Goal: Information Seeking & Learning: Check status

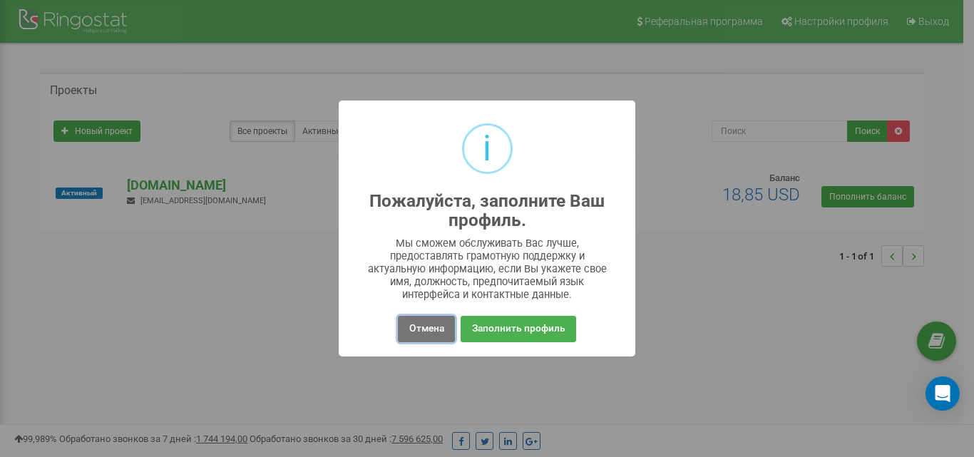
click at [424, 337] on button "Отмена" at bounding box center [426, 329] width 56 height 26
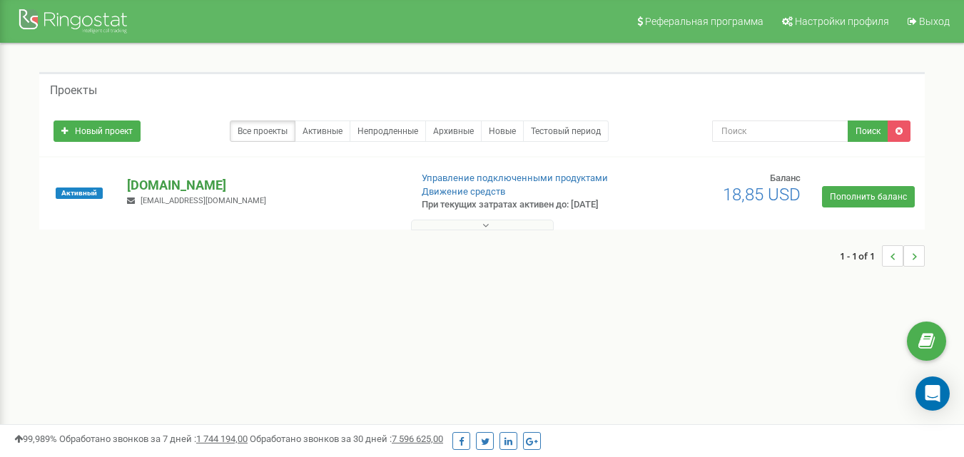
click at [181, 184] on p "[DOMAIN_NAME]" at bounding box center [262, 185] width 271 height 19
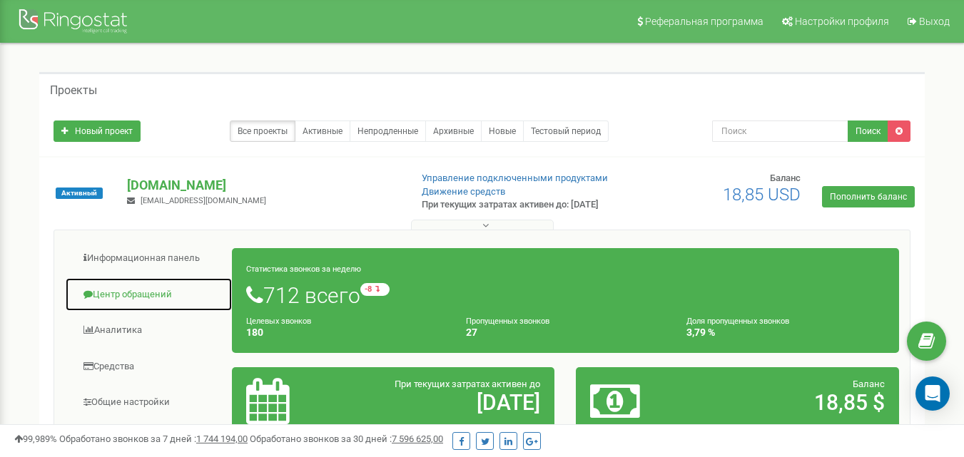
click at [155, 297] on link "Центр обращений" at bounding box center [149, 294] width 168 height 35
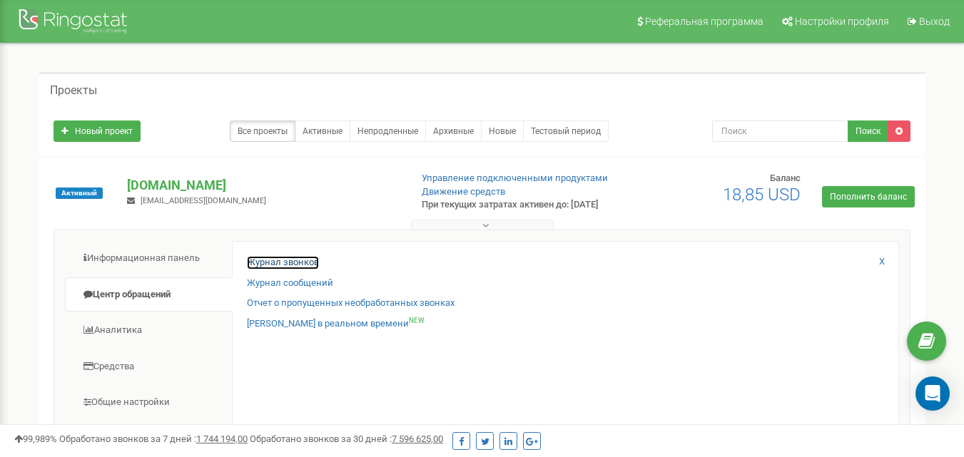
click at [292, 270] on link "Журнал звонков" at bounding box center [283, 263] width 72 height 14
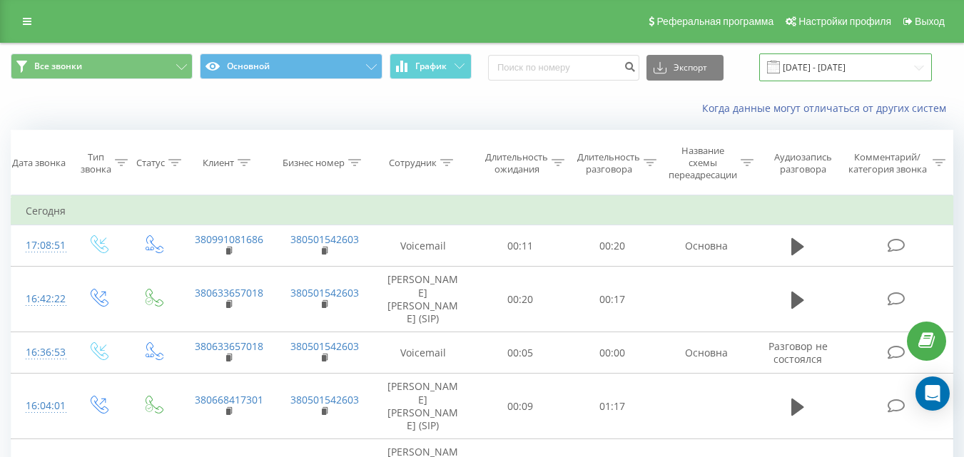
click at [851, 66] on input "[DATE] - [DATE]" at bounding box center [845, 67] width 173 height 28
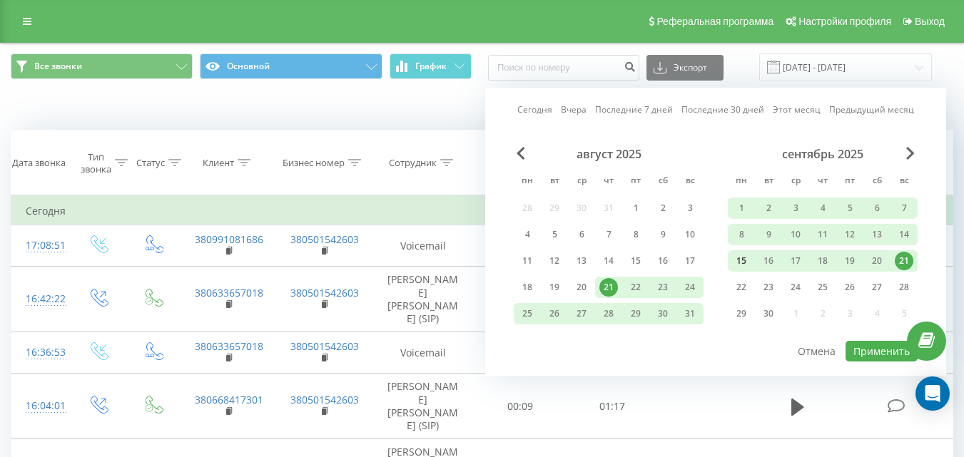
click at [740, 267] on div "15" at bounding box center [741, 261] width 19 height 19
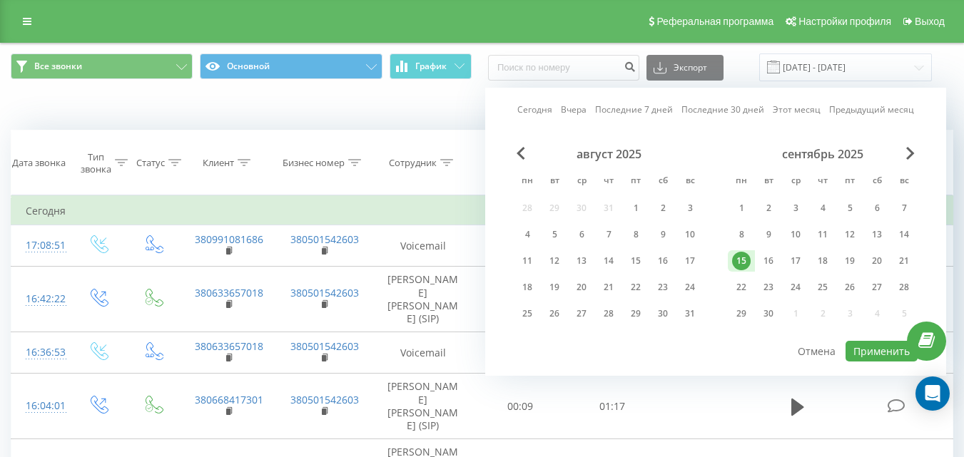
click at [921, 269] on div "Сегодня Вчера Последние 7 дней Последние 30 дней Этот месяц Предыдущий месяц ав…" at bounding box center [715, 232] width 461 height 288
drag, startPoint x: 905, startPoint y: 269, endPoint x: 883, endPoint y: 317, distance: 53.3
click at [904, 269] on div "21" at bounding box center [903, 261] width 19 height 19
click at [877, 340] on div at bounding box center [716, 340] width 404 height 1
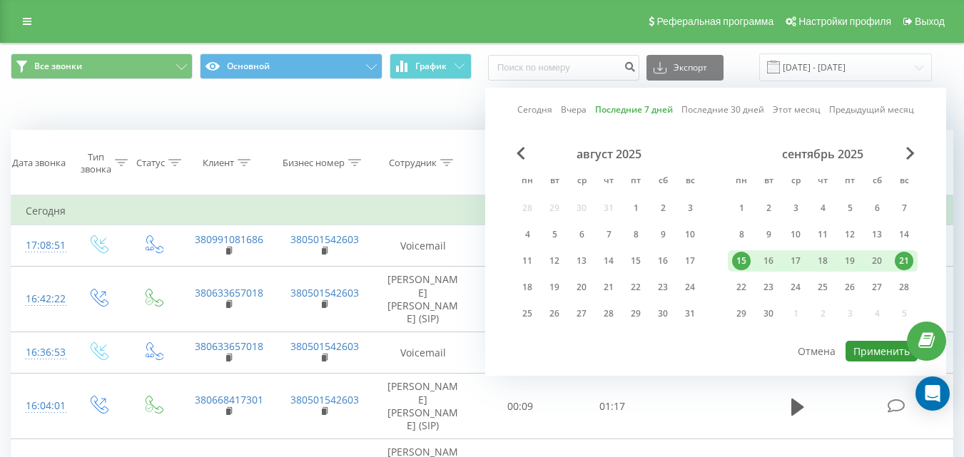
click at [874, 355] on button "Применить" at bounding box center [881, 351] width 72 height 21
type input "[DATE] - [DATE]"
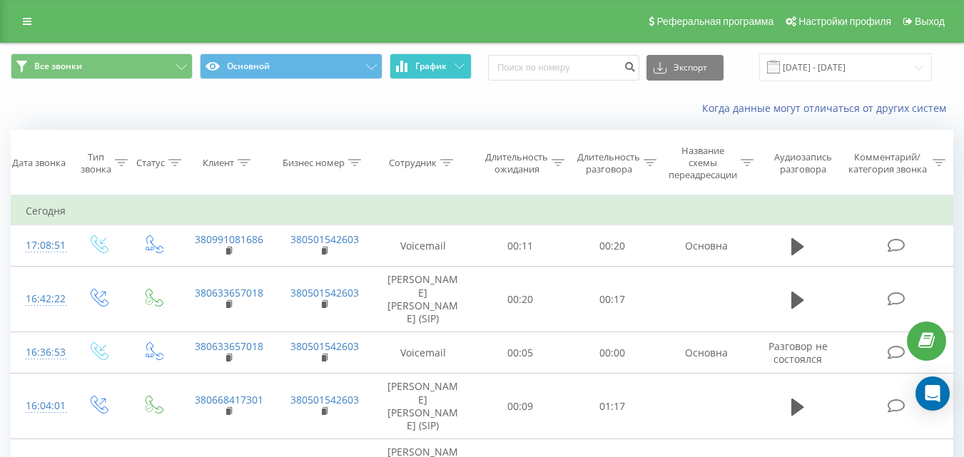
click at [443, 78] on button "График" at bounding box center [430, 66] width 82 height 26
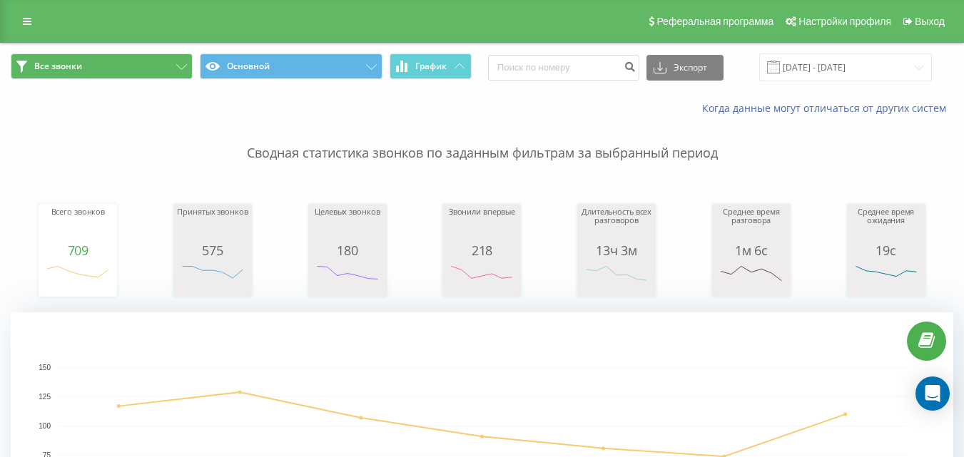
drag, startPoint x: 91, startPoint y: 46, endPoint x: 96, endPoint y: 53, distance: 9.3
click at [95, 52] on div "Все звонки Основной График Экспорт .csv .xls .xlsx [DATE] - [DATE]" at bounding box center [482, 68] width 962 height 48
click at [96, 53] on button "Все звонки" at bounding box center [102, 66] width 182 height 26
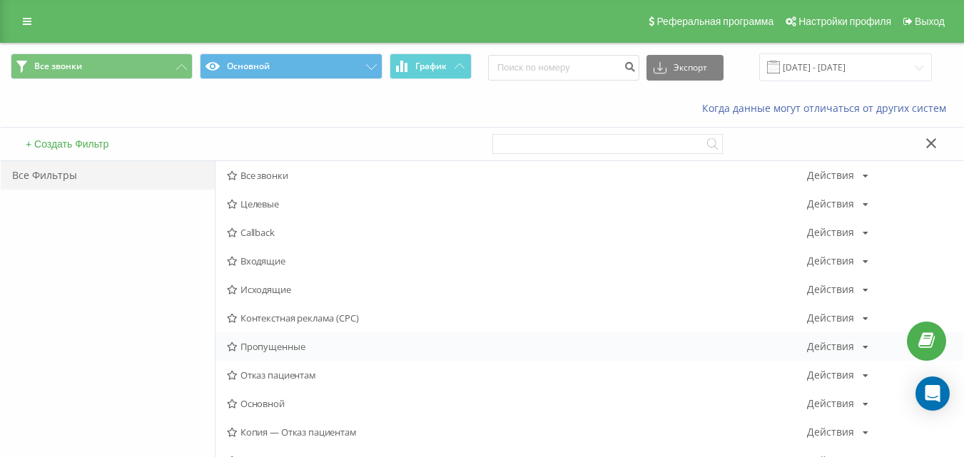
click at [294, 353] on div "Пропущенные Действия Редактировать Копировать Удалить По умолчанию Поделиться" at bounding box center [589, 346] width 748 height 29
click at [252, 349] on span "Пропущенные" at bounding box center [517, 347] width 580 height 10
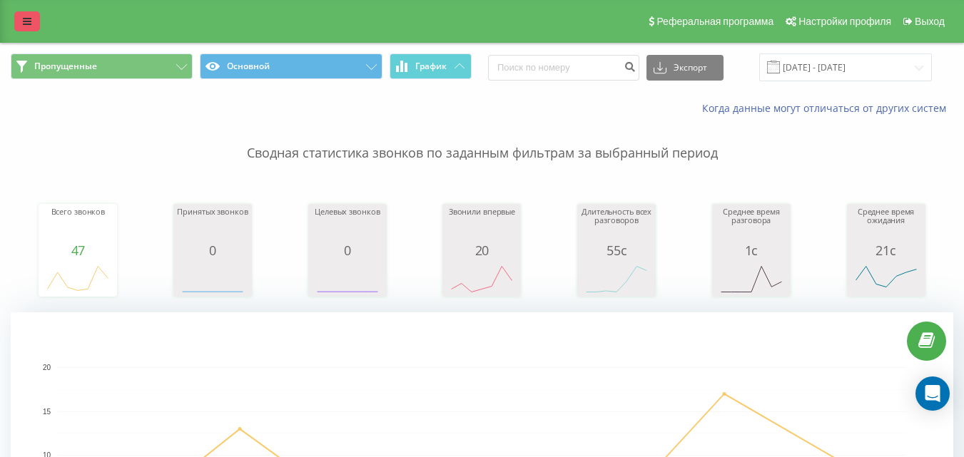
click at [36, 21] on link at bounding box center [27, 21] width 26 height 20
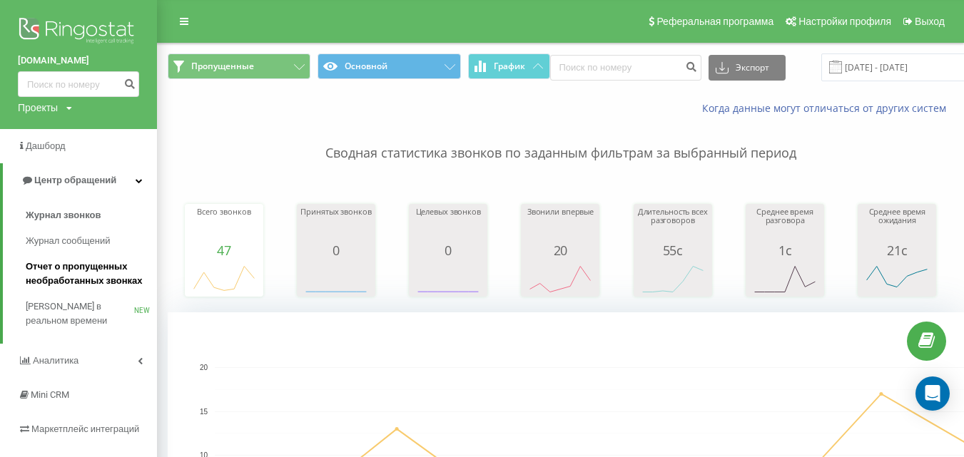
click at [92, 266] on span "Отчет о пропущенных необработанных звонках" at bounding box center [88, 274] width 124 height 29
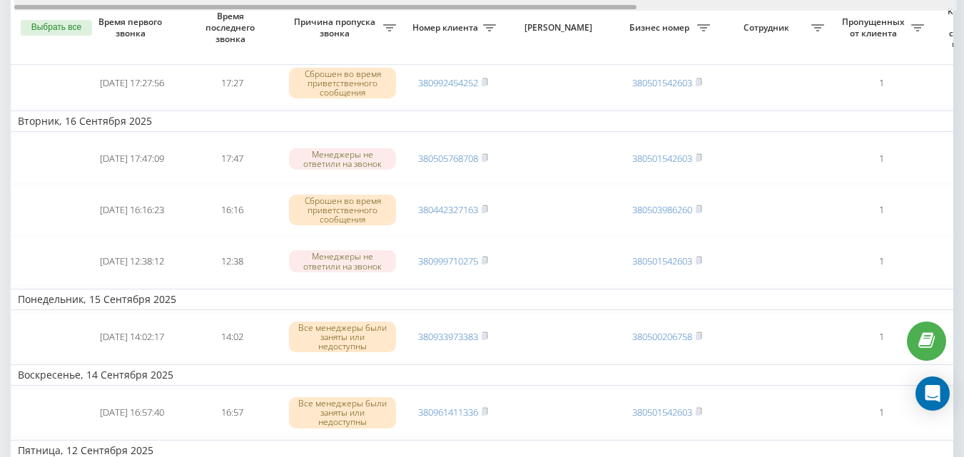
drag, startPoint x: 469, startPoint y: 6, endPoint x: 260, endPoint y: 58, distance: 215.2
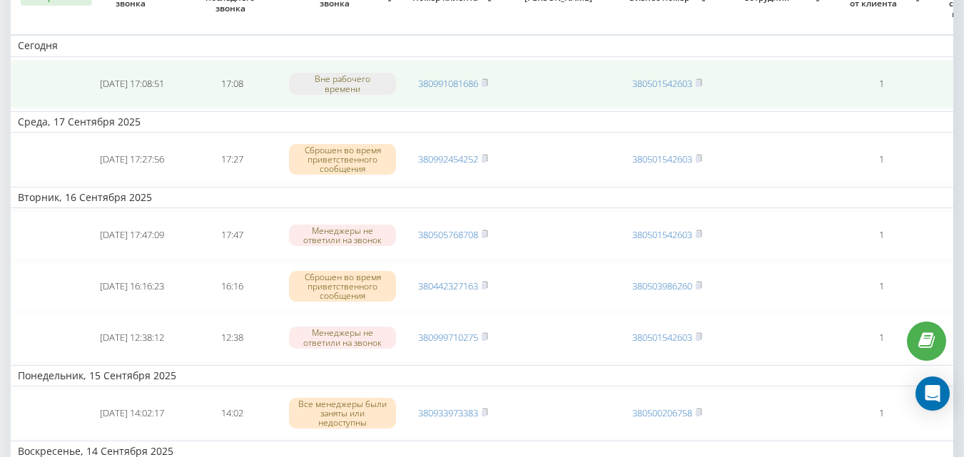
scroll to position [71, 0]
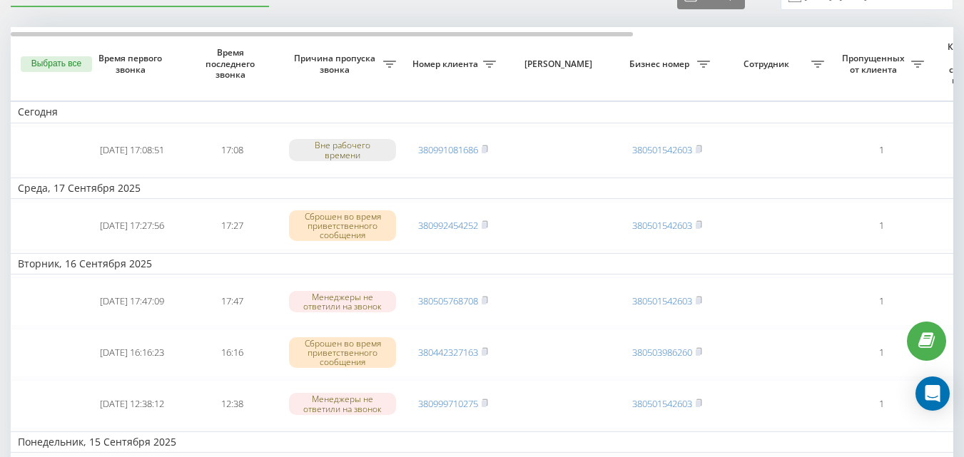
drag, startPoint x: 593, startPoint y: 40, endPoint x: 616, endPoint y: 28, distance: 25.8
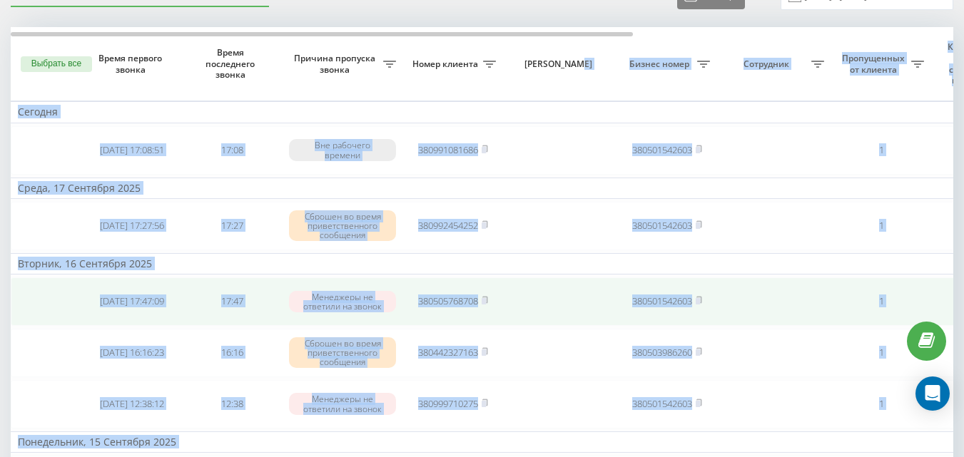
click at [555, 315] on td at bounding box center [560, 301] width 114 height 49
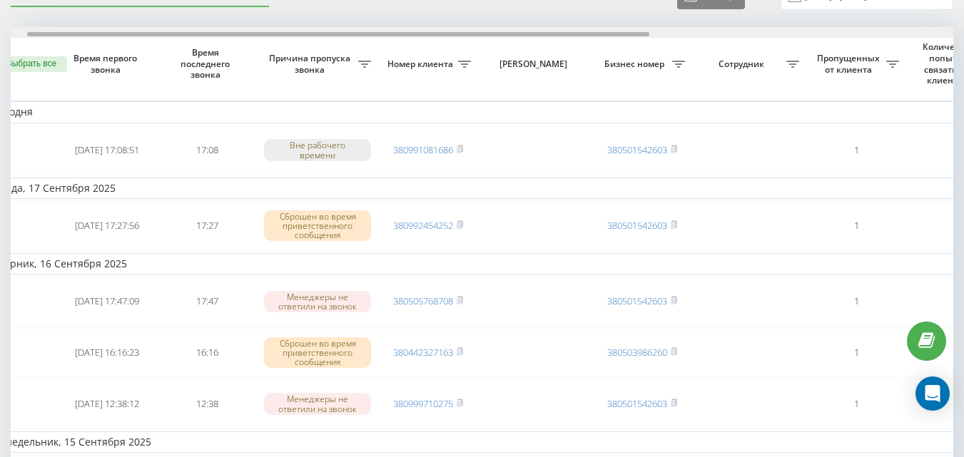
drag, startPoint x: 569, startPoint y: 34, endPoint x: 581, endPoint y: 66, distance: 33.4
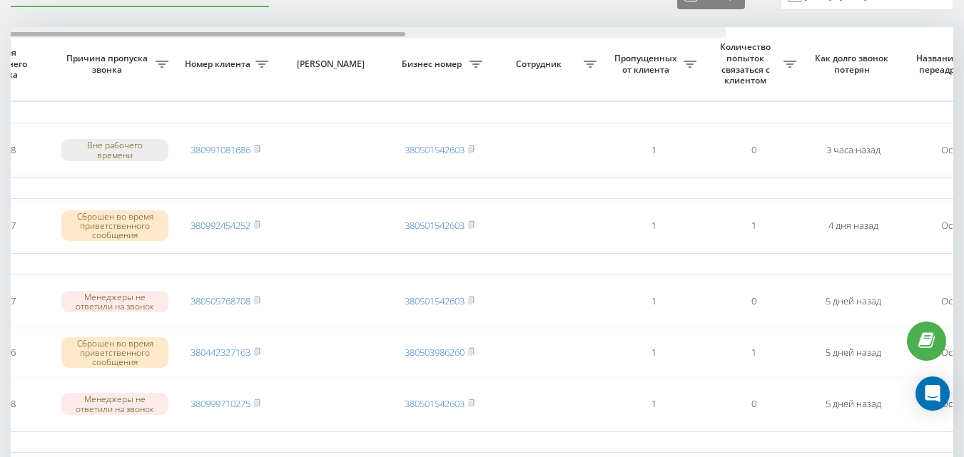
scroll to position [0, 0]
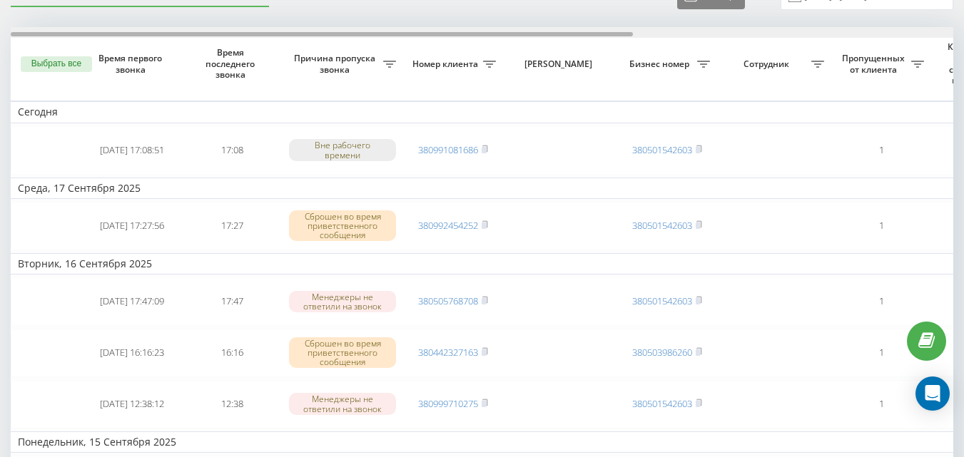
drag, startPoint x: 399, startPoint y: 34, endPoint x: 98, endPoint y: 43, distance: 301.9
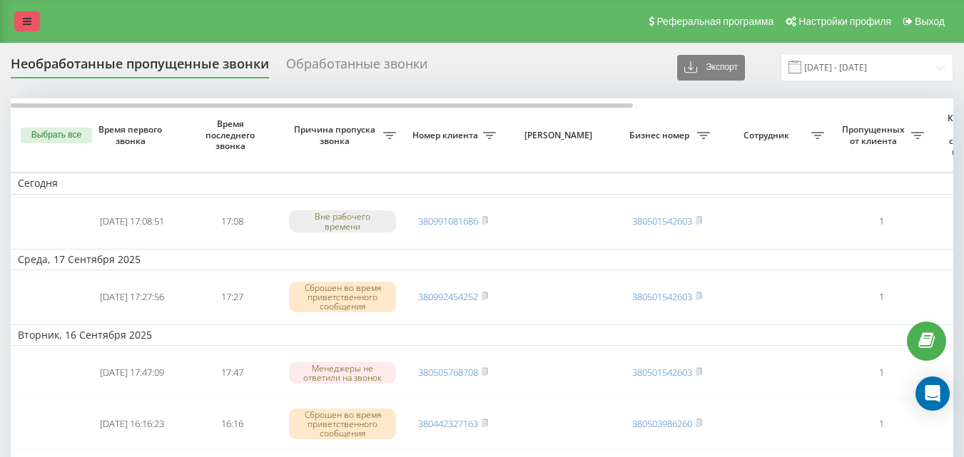
click at [24, 24] on icon at bounding box center [27, 21] width 9 height 10
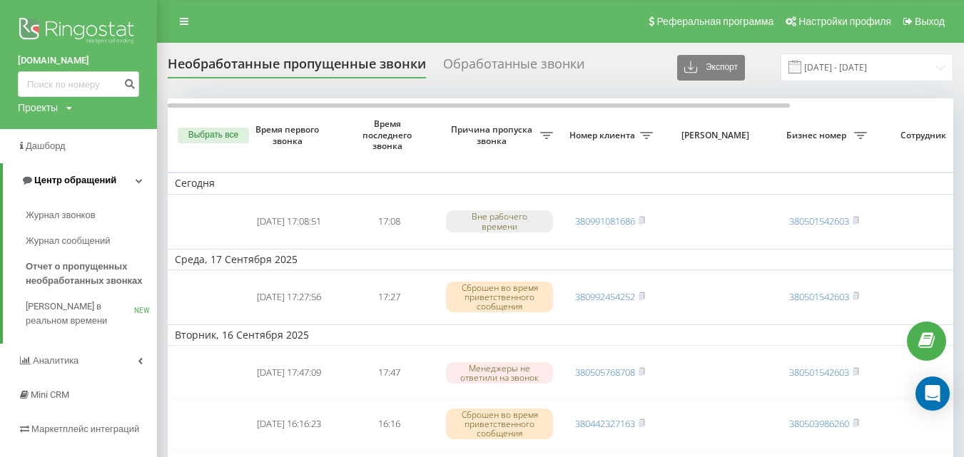
click at [101, 188] on span "Центр обращений" at bounding box center [69, 180] width 96 height 14
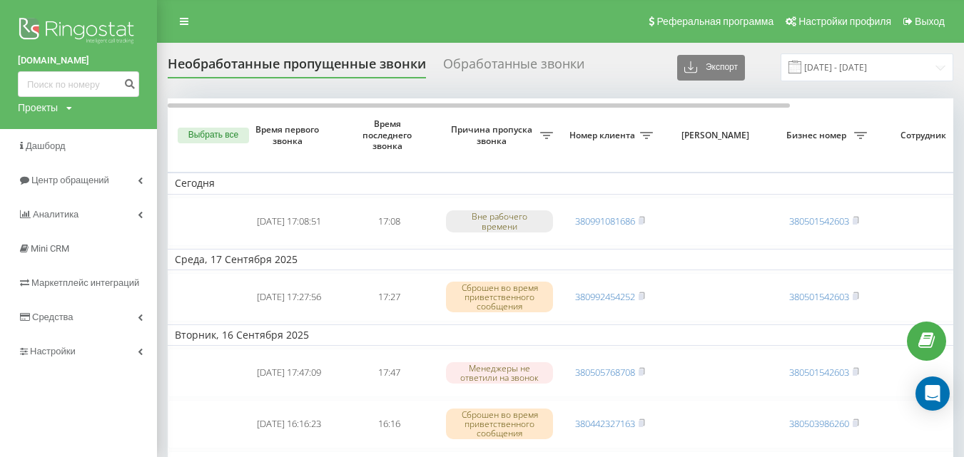
drag, startPoint x: 101, startPoint y: 188, endPoint x: 98, endPoint y: 202, distance: 14.5
click at [100, 190] on link "Центр обращений" at bounding box center [78, 180] width 157 height 34
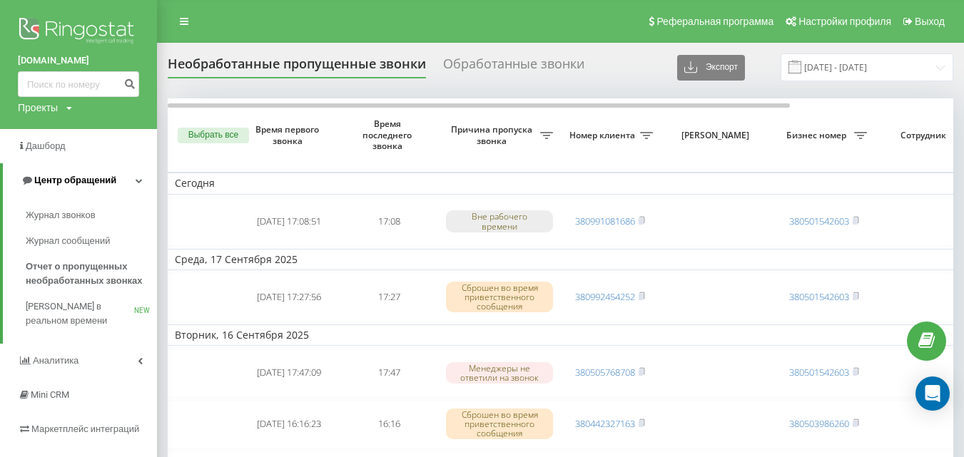
click at [94, 182] on span "Центр обращений" at bounding box center [75, 180] width 82 height 11
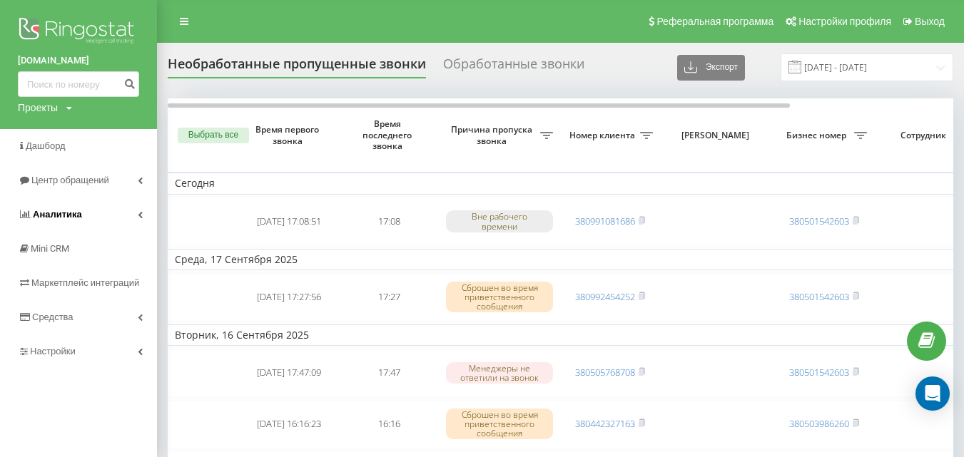
click at [61, 208] on span "Аналитика" at bounding box center [50, 215] width 64 height 14
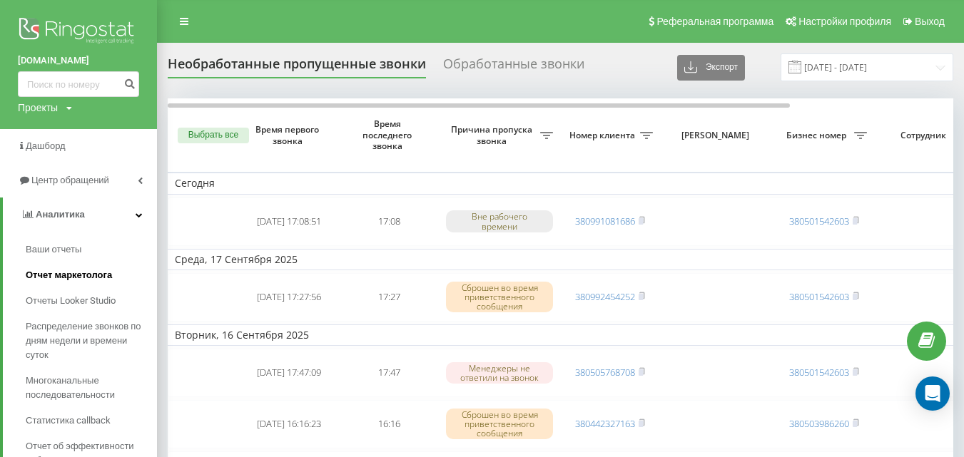
click at [103, 272] on span "Отчет маркетолога" at bounding box center [69, 275] width 86 height 14
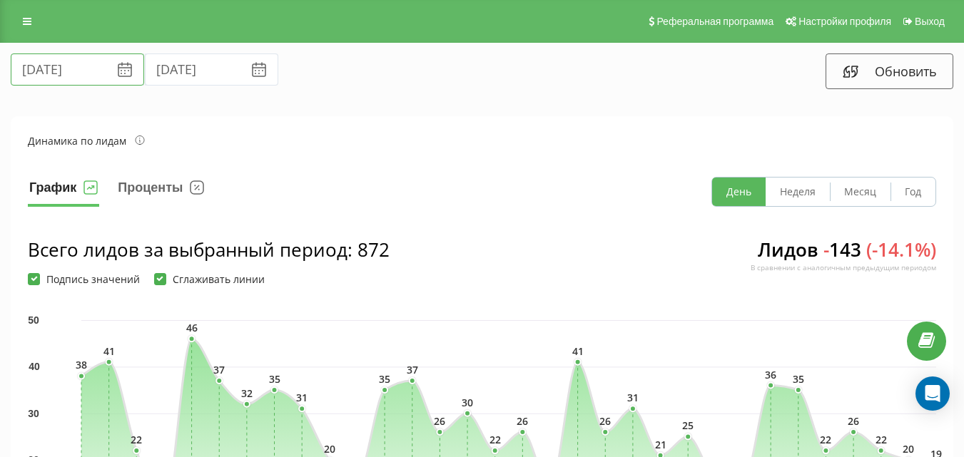
click at [36, 64] on input "21.08.2025" at bounding box center [77, 69] width 133 height 32
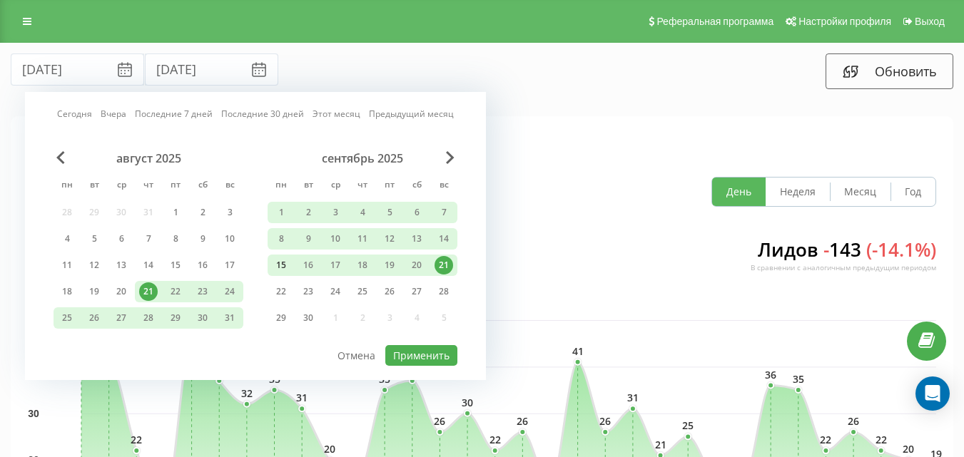
click at [272, 258] on div "15" at bounding box center [281, 265] width 19 height 19
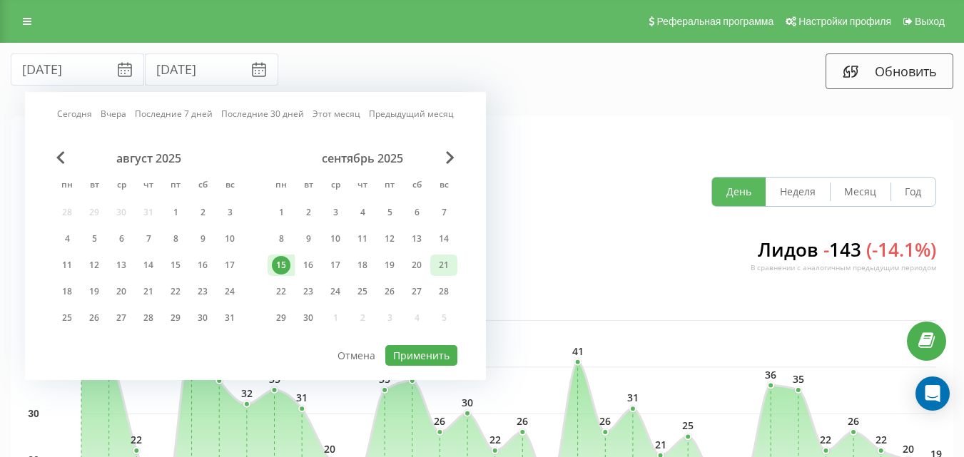
click at [448, 268] on div "21" at bounding box center [443, 265] width 19 height 19
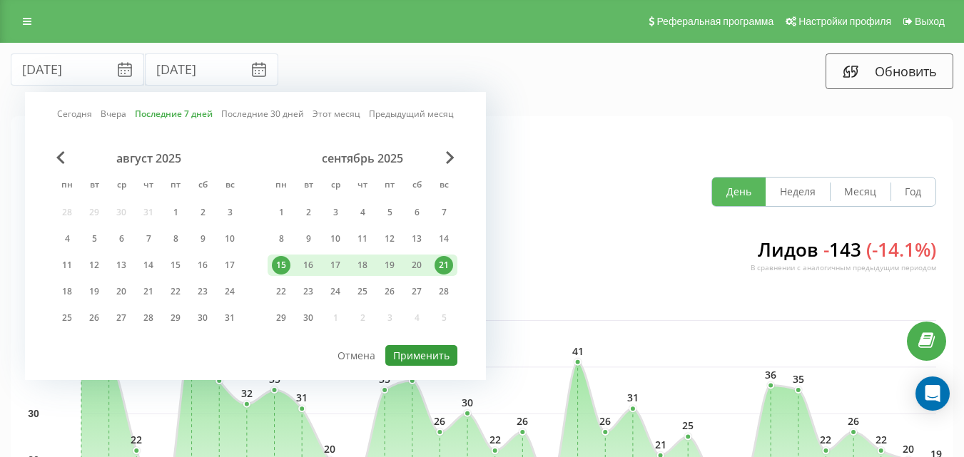
click at [432, 357] on button "Применить" at bounding box center [421, 355] width 72 height 21
type input "15.09.2025"
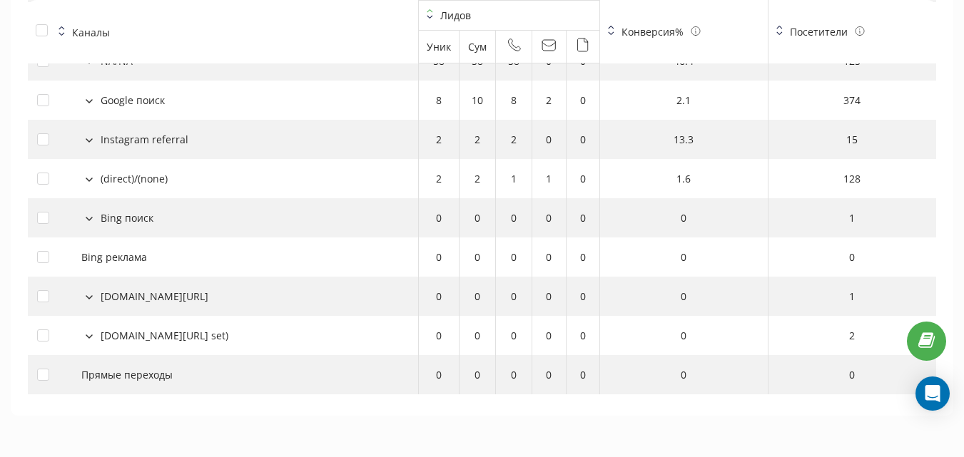
scroll to position [1703, 0]
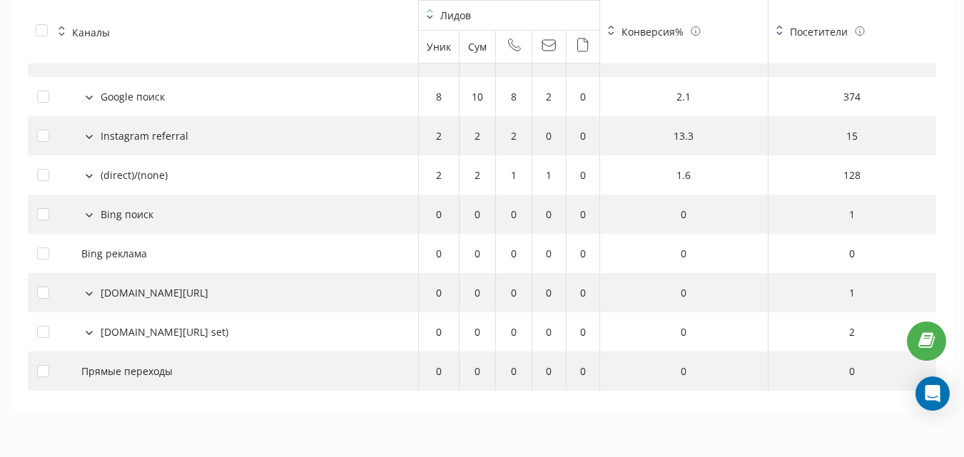
drag, startPoint x: 197, startPoint y: 290, endPoint x: 98, endPoint y: 286, distance: 99.2
click at [98, 286] on div "app.copytrack.com/referral" at bounding box center [223, 292] width 372 height 15
copy div "app.copytrack.com/referral"
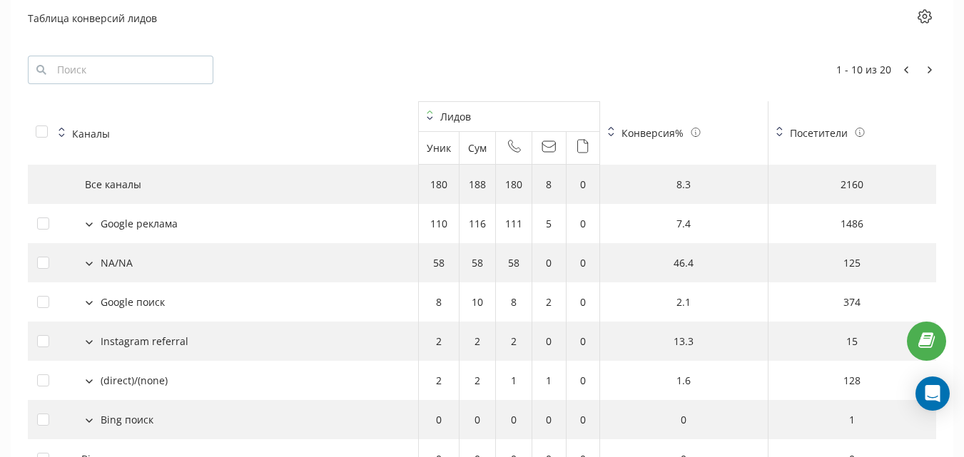
scroll to position [1418, 0]
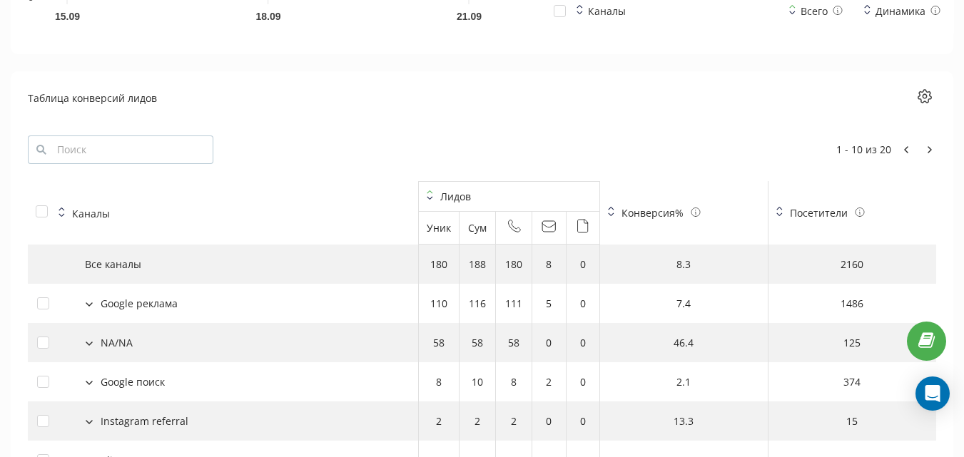
click at [924, 153] on button at bounding box center [929, 150] width 13 height 14
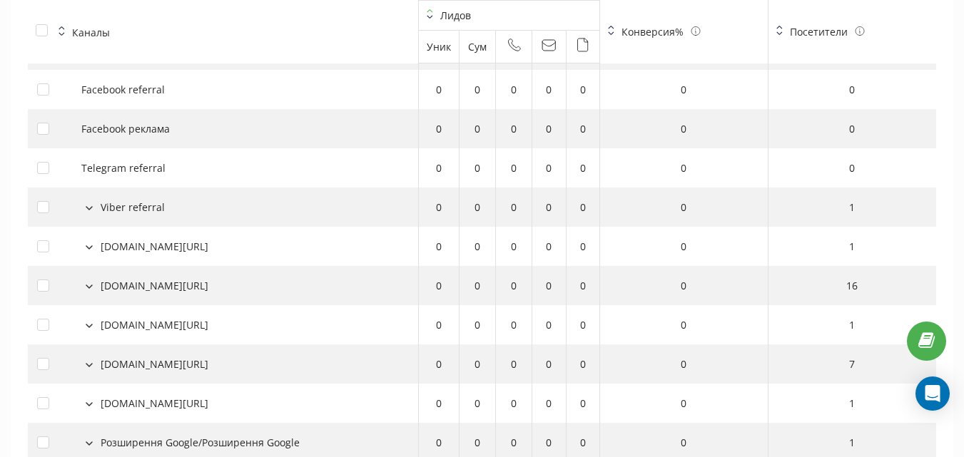
scroll to position [1703, 0]
